Goal: Check status: Check status

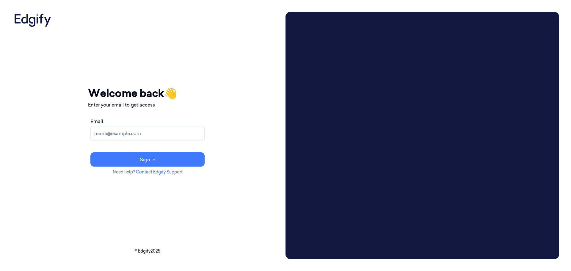
click at [177, 131] on input "Email" at bounding box center [147, 133] width 114 height 14
type input "[EMAIL_ADDRESS][DOMAIN_NAME]"
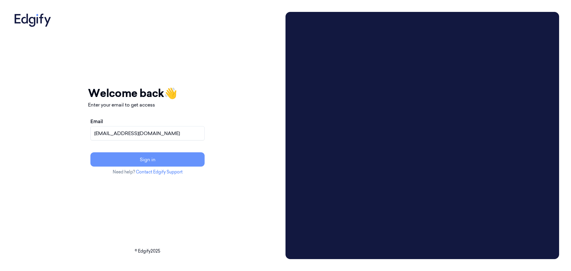
click at [175, 157] on button "Sign in" at bounding box center [147, 159] width 114 height 14
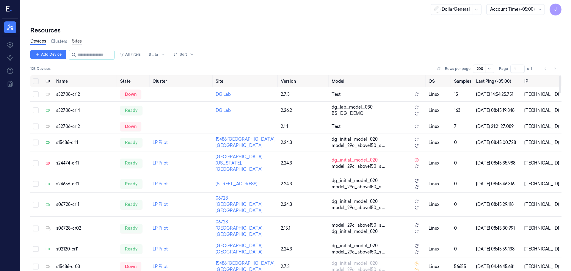
click at [76, 40] on link "Sites" at bounding box center [77, 41] width 10 height 7
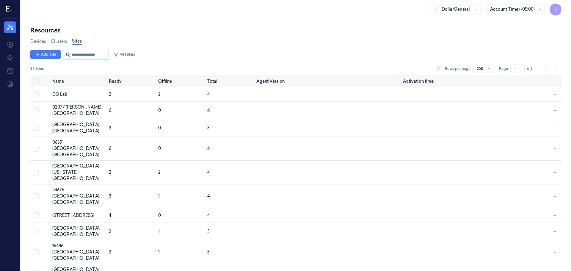
click at [93, 51] on input "string" at bounding box center [90, 55] width 36 height 10
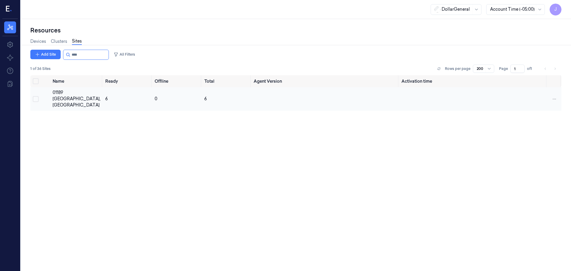
type input "****"
click at [37, 96] on button "Select row" at bounding box center [36, 99] width 6 height 6
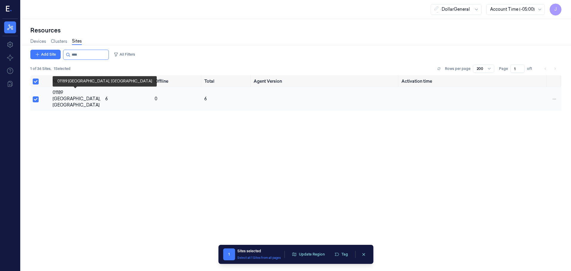
click at [68, 94] on div "01189 [GEOGRAPHIC_DATA], [GEOGRAPHIC_DATA]" at bounding box center [77, 98] width 48 height 19
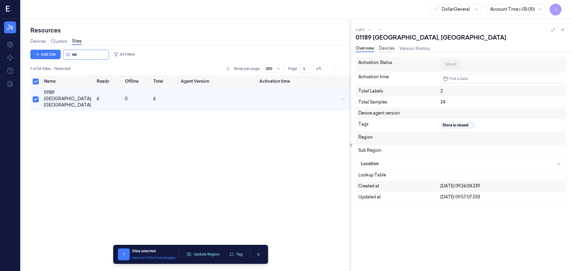
click at [394, 47] on link "Devices" at bounding box center [387, 48] width 16 height 7
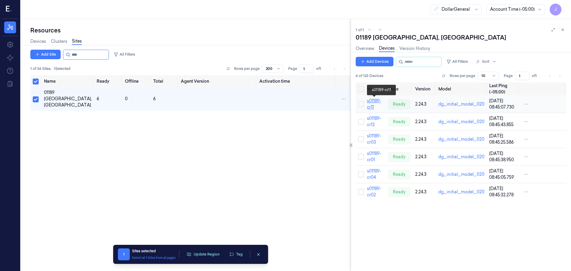
click at [375, 102] on link "s01189-cr11" at bounding box center [374, 104] width 14 height 12
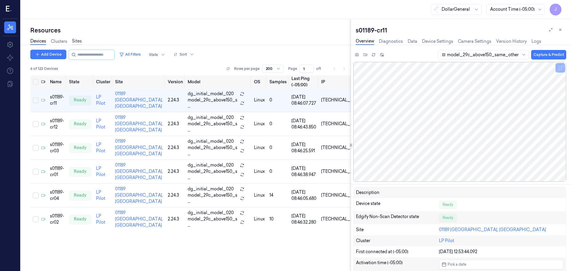
click at [79, 42] on link "Sites" at bounding box center [77, 41] width 10 height 7
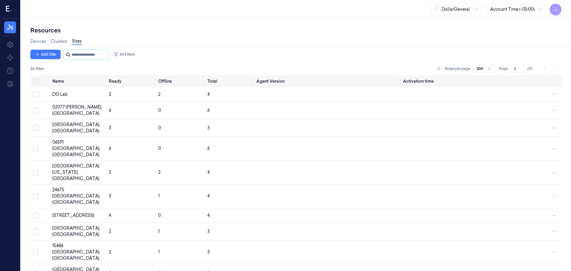
click at [86, 55] on input "string" at bounding box center [90, 55] width 36 height 10
type input "****"
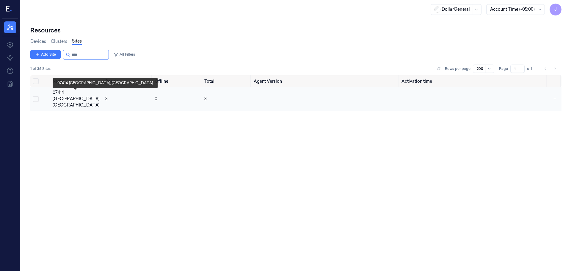
click at [57, 93] on div "07414 [GEOGRAPHIC_DATA], [GEOGRAPHIC_DATA]" at bounding box center [77, 98] width 48 height 19
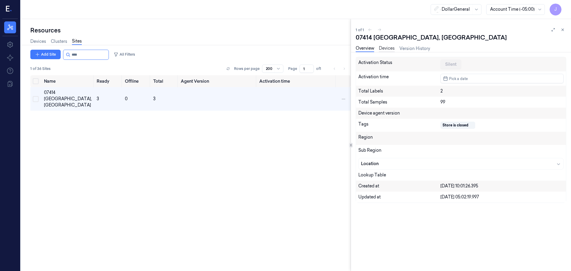
click at [388, 49] on link "Devices" at bounding box center [387, 48] width 16 height 7
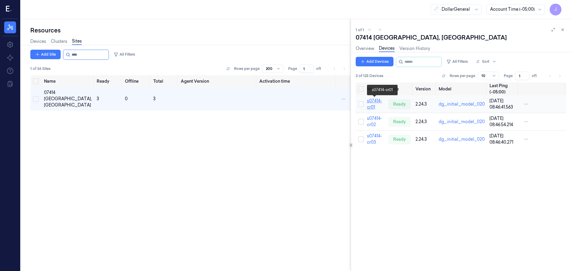
click at [370, 103] on link "s07414-cr01" at bounding box center [374, 104] width 15 height 12
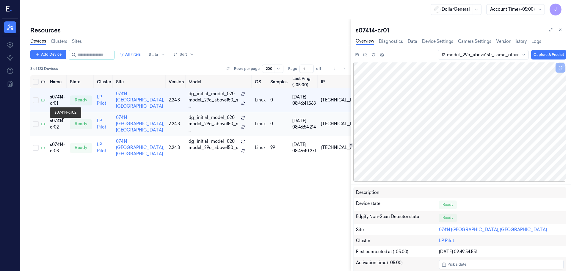
click at [54, 125] on div "s07414-cr02" at bounding box center [57, 124] width 15 height 12
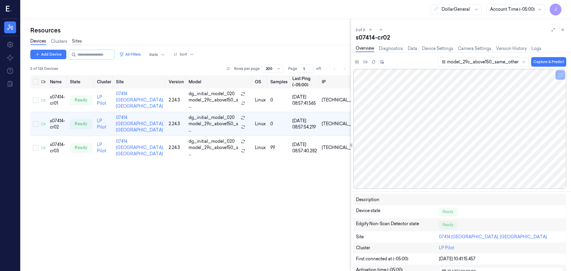
click at [76, 43] on link "Sites" at bounding box center [77, 41] width 10 height 7
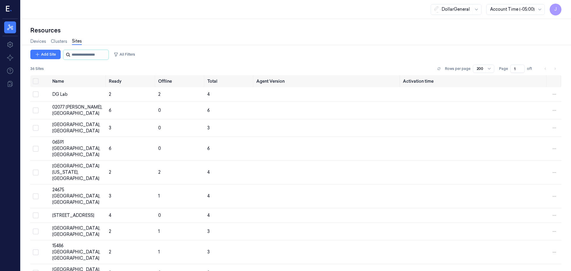
click at [94, 56] on input "string" at bounding box center [90, 55] width 36 height 10
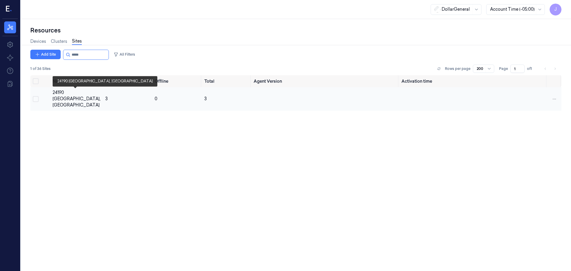
type input "*****"
click at [61, 91] on div "24190 [GEOGRAPHIC_DATA], [GEOGRAPHIC_DATA]" at bounding box center [77, 98] width 48 height 19
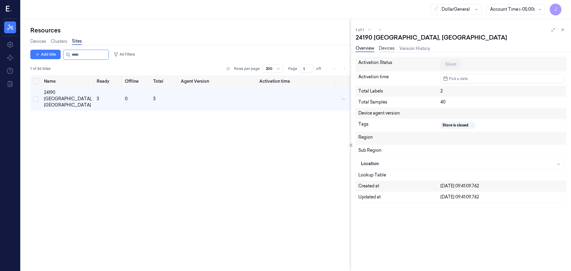
click at [392, 46] on link "Devices" at bounding box center [387, 48] width 16 height 7
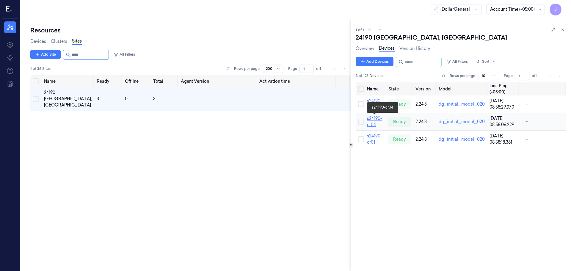
click at [372, 121] on link "s24190-cr04" at bounding box center [374, 122] width 15 height 12
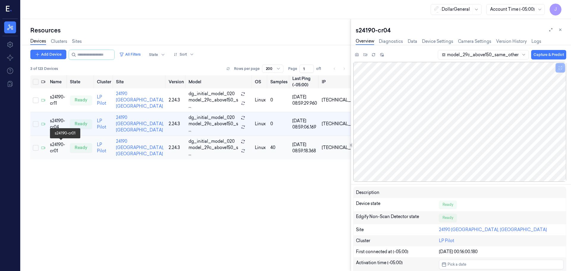
click at [54, 145] on div "s24190-cr01" at bounding box center [57, 148] width 15 height 12
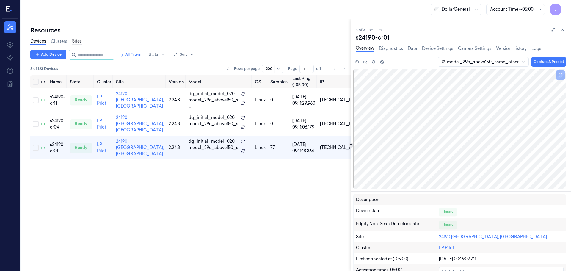
click at [81, 40] on link "Sites" at bounding box center [77, 41] width 10 height 7
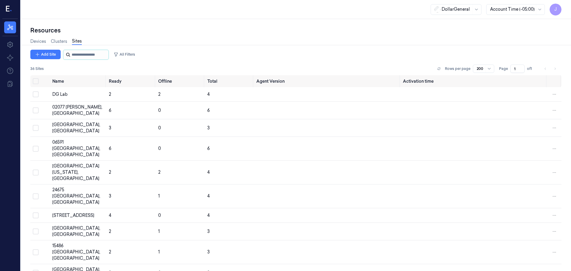
click at [90, 54] on input "string" at bounding box center [90, 55] width 36 height 10
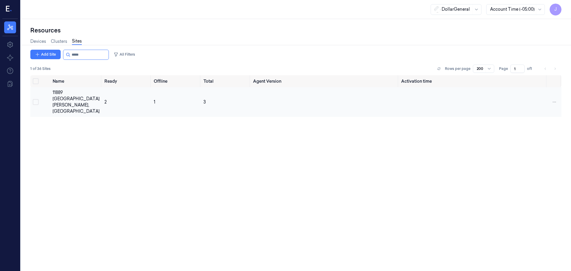
type input "*****"
click at [35, 99] on button "Select row" at bounding box center [36, 102] width 6 height 6
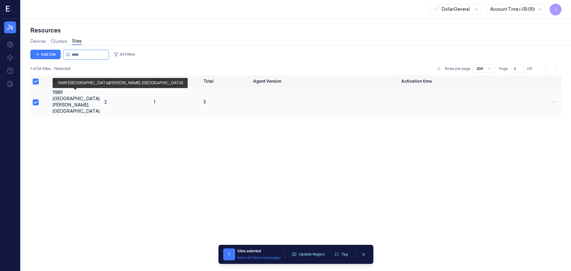
click at [74, 92] on div "11889 [GEOGRAPHIC_DATA][PERSON_NAME], [GEOGRAPHIC_DATA]" at bounding box center [76, 101] width 47 height 25
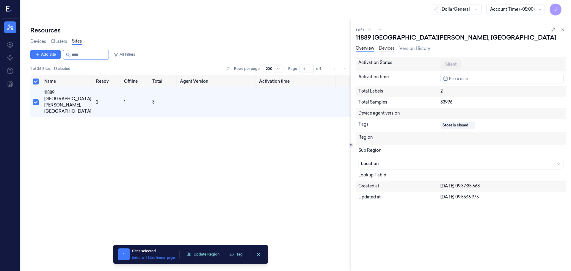
click at [381, 50] on link "Devices" at bounding box center [387, 48] width 16 height 7
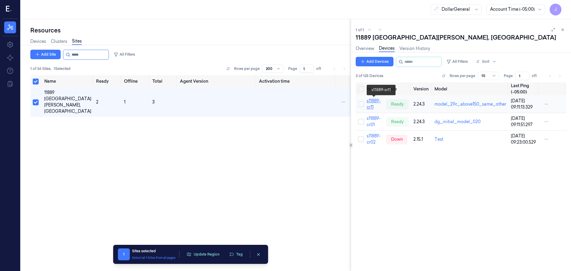
click at [372, 102] on link "s11889-cr11" at bounding box center [374, 104] width 14 height 12
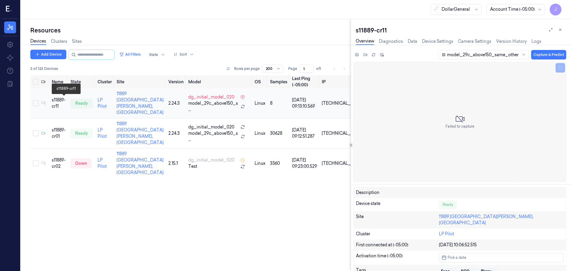
click at [65, 99] on div "s11889-cr11" at bounding box center [59, 103] width 14 height 12
click at [552, 55] on button "Capture & Predict" at bounding box center [548, 55] width 35 height 10
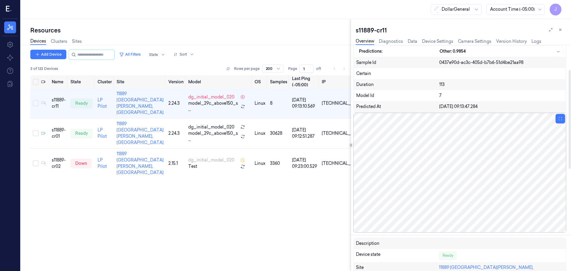
scroll to position [59, 0]
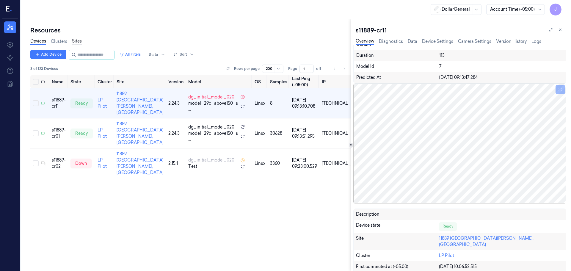
drag, startPoint x: 87, startPoint y: 41, endPoint x: 80, endPoint y: 43, distance: 7.4
click at [87, 41] on div "Devices Clusters Sites" at bounding box center [190, 41] width 320 height 15
click at [72, 42] on div "Devices Clusters Sites" at bounding box center [55, 41] width 51 height 7
click at [77, 42] on link "Sites" at bounding box center [77, 41] width 10 height 7
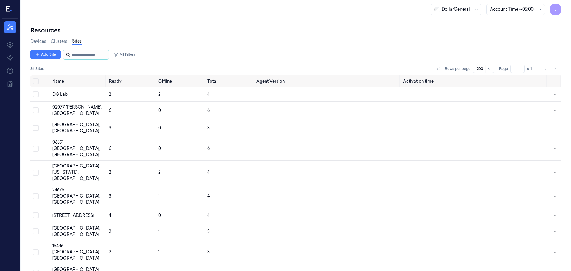
click at [92, 59] on input "string" at bounding box center [90, 55] width 36 height 10
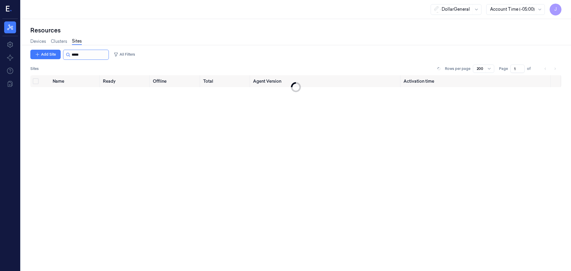
type input "*****"
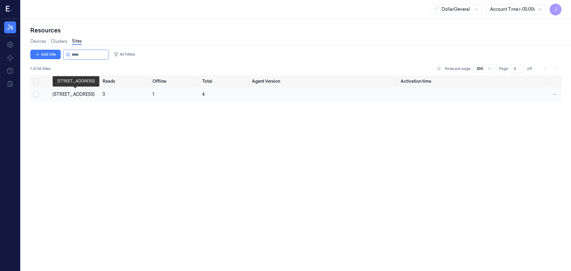
click at [62, 93] on div "[STREET_ADDRESS]" at bounding box center [75, 94] width 45 height 6
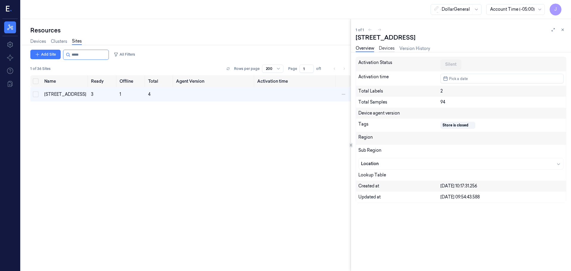
click at [391, 50] on link "Devices" at bounding box center [387, 48] width 16 height 7
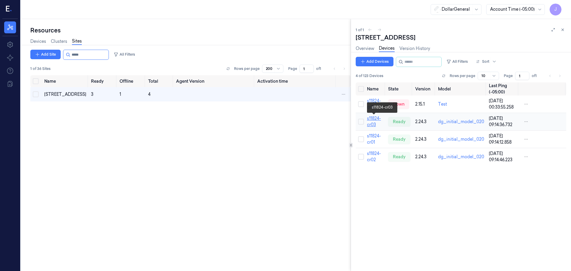
click at [370, 126] on link "s11824-cr03" at bounding box center [374, 122] width 14 height 12
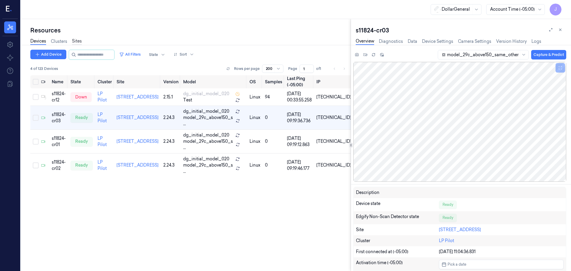
click at [80, 41] on link "Sites" at bounding box center [77, 41] width 10 height 7
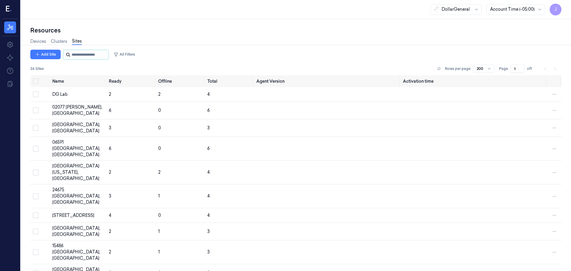
click at [88, 54] on input "string" at bounding box center [90, 55] width 36 height 10
type input "****"
